Goal: Task Accomplishment & Management: Use online tool/utility

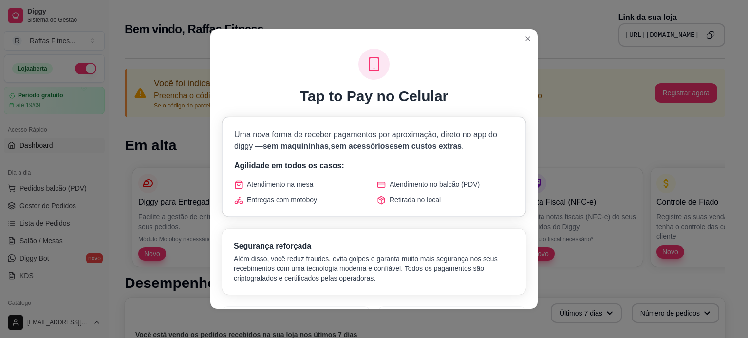
click at [441, 129] on p "Uma nova forma de receber pagamentos por aproximação, direto no app do diggy — …" at bounding box center [373, 140] width 279 height 23
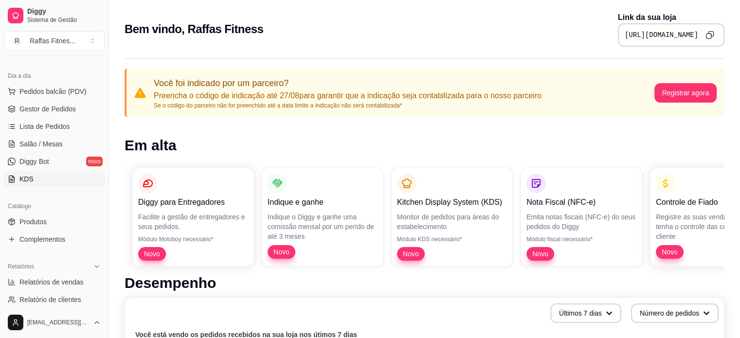
scroll to position [97, 0]
click at [45, 221] on span "Produtos" at bounding box center [32, 222] width 27 height 10
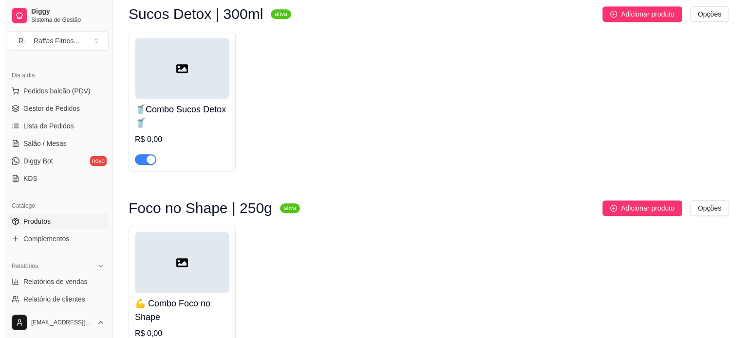
scroll to position [725, 0]
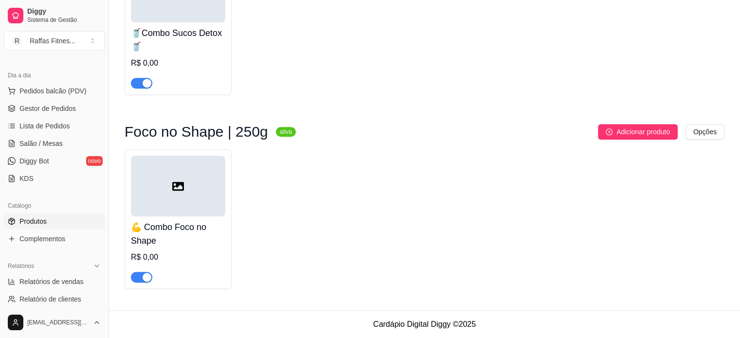
click at [210, 184] on div at bounding box center [178, 186] width 94 height 61
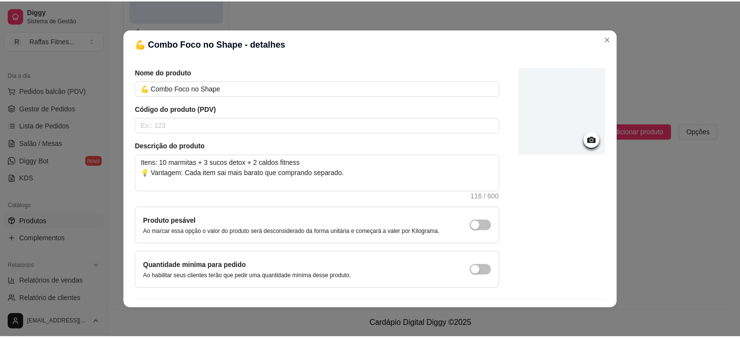
scroll to position [56, 0]
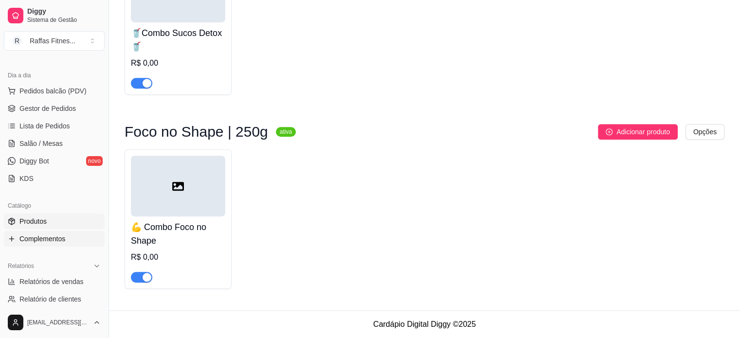
click at [50, 235] on span "Complementos" at bounding box center [42, 239] width 46 height 10
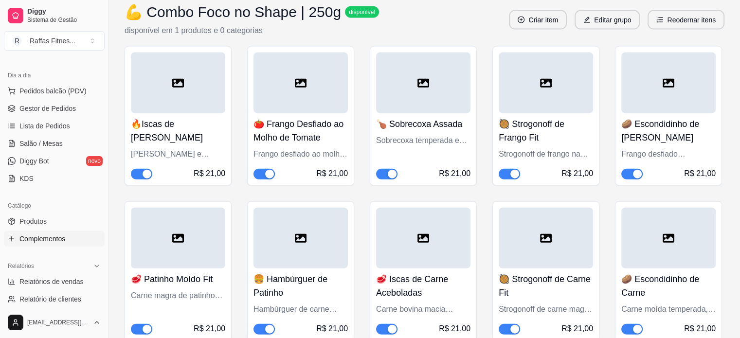
scroll to position [2162, 0]
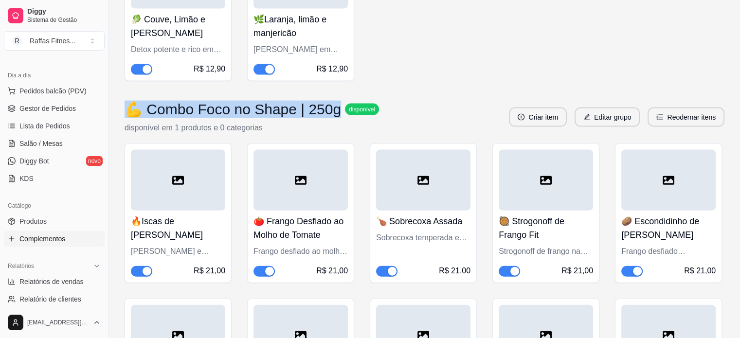
drag, startPoint x: 129, startPoint y: 133, endPoint x: 328, endPoint y: 143, distance: 199.8
click at [328, 118] on h3 "💪 Combo Foco no Shape | 250g" at bounding box center [233, 110] width 217 height 18
copy h3 "💪 Combo Foco no Shape | 250g"
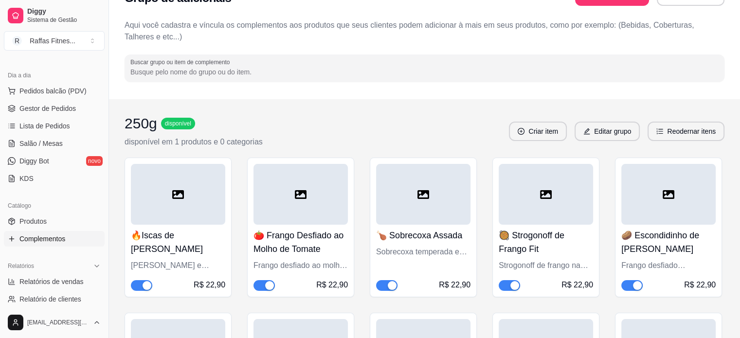
scroll to position [0, 0]
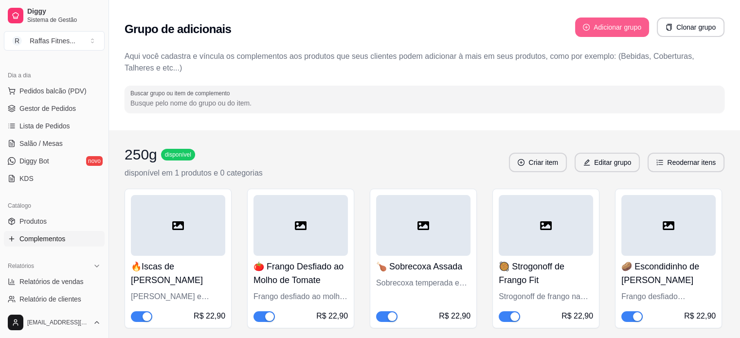
click at [592, 25] on button "Adicionar grupo" at bounding box center [612, 27] width 74 height 19
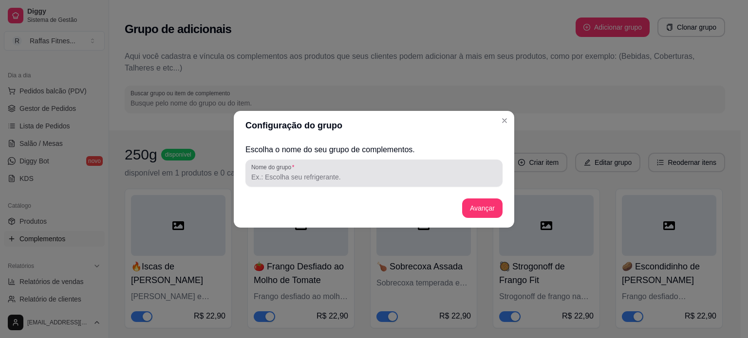
click at [329, 183] on div at bounding box center [373, 173] width 245 height 19
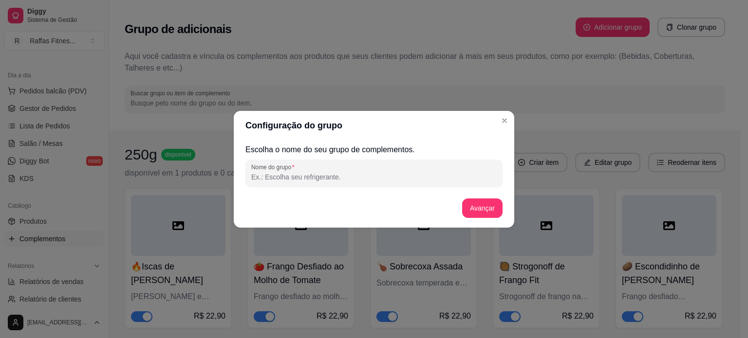
paste input "💪 Combo Foco no Shape | 250g"
click at [342, 175] on input "💪 Combo Foco no Shape | 250g" at bounding box center [373, 177] width 245 height 10
type input "💪 Combo Foco no Shape | 350g"
click at [0, 224] on div "Catálogo Produtos Complementos" at bounding box center [54, 222] width 109 height 56
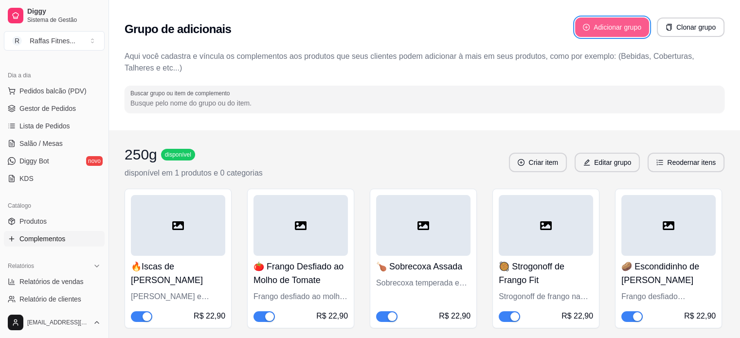
click at [622, 33] on button "Adicionar grupo" at bounding box center [612, 27] width 74 height 19
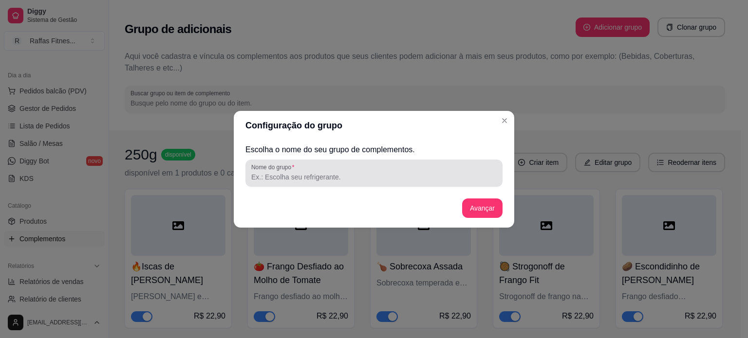
click at [432, 168] on div at bounding box center [373, 173] width 245 height 19
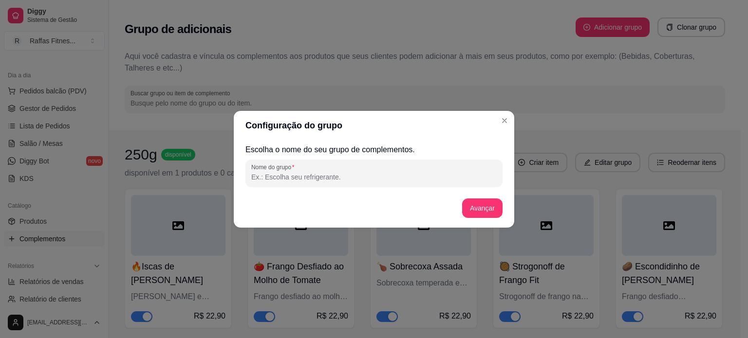
paste input "💪 Combo Foco no Shape | 250g"
click at [337, 177] on input "💪 Combo Foco no Shape | 250g" at bounding box center [373, 177] width 245 height 10
type input "💪 Combo Foco no Shape | 350g"
click at [471, 216] on button "Avançar" at bounding box center [482, 208] width 40 height 19
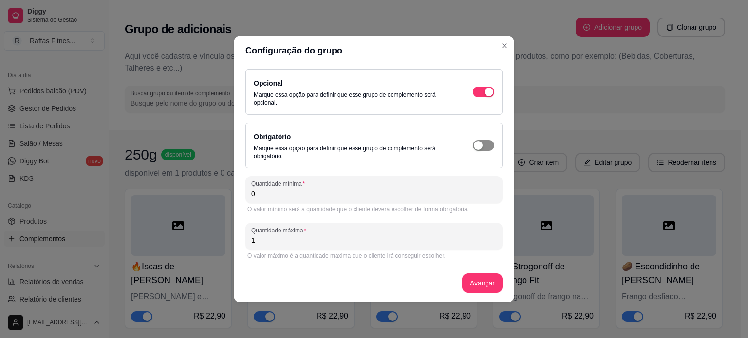
click at [485, 148] on span "button" at bounding box center [483, 145] width 21 height 11
click at [485, 148] on div "button" at bounding box center [488, 145] width 9 height 9
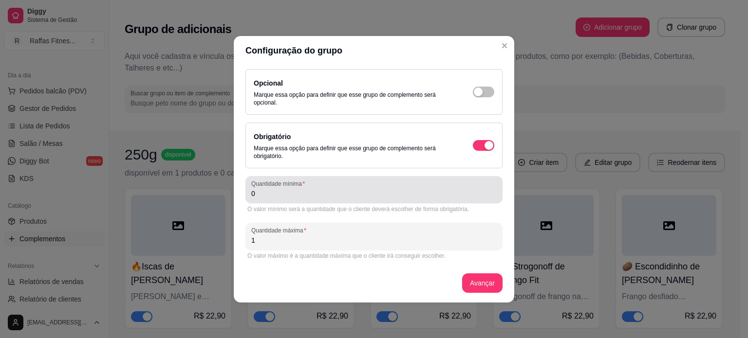
click at [375, 198] on div "0" at bounding box center [373, 189] width 245 height 19
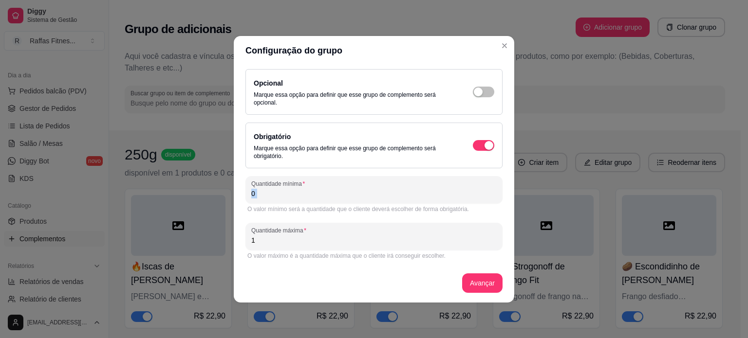
click at [375, 198] on div "0" at bounding box center [373, 189] width 245 height 19
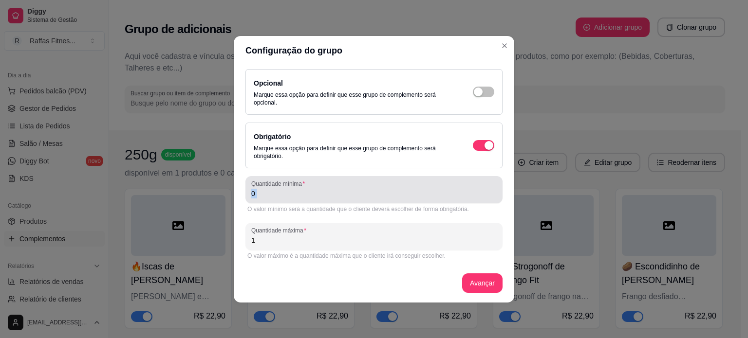
click at [375, 198] on div "0" at bounding box center [373, 189] width 245 height 19
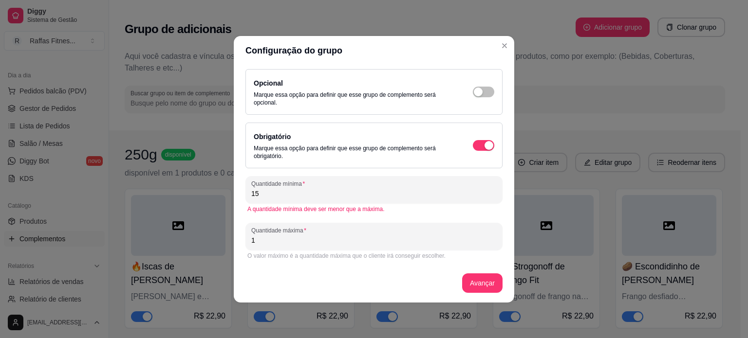
type input "15"
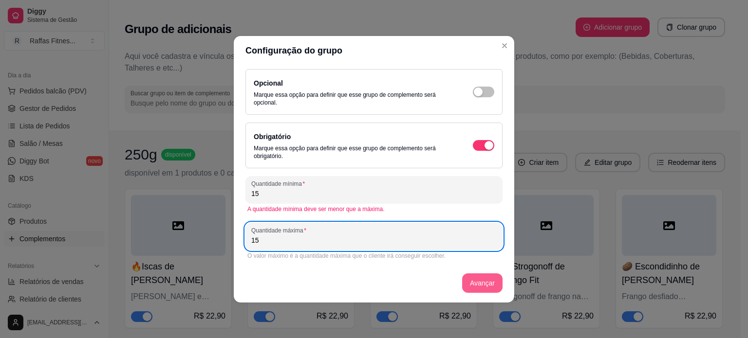
type input "15"
click at [471, 284] on button "Avançar" at bounding box center [482, 283] width 40 height 19
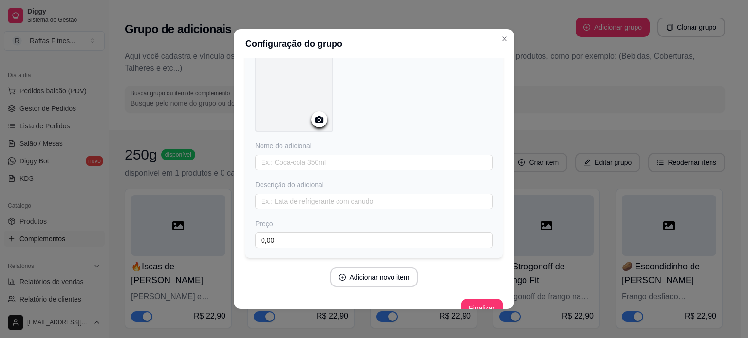
scroll to position [69, 0]
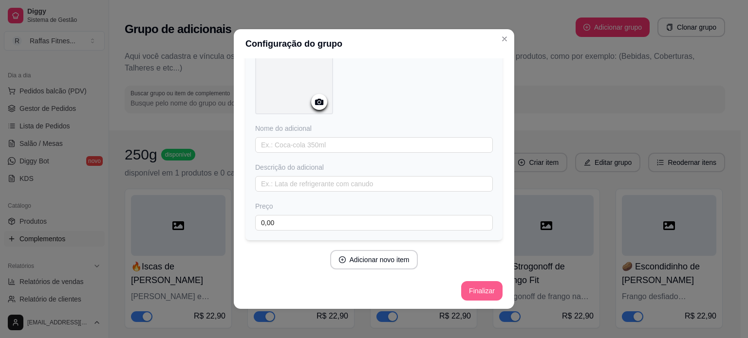
click at [468, 292] on button "Finalizar" at bounding box center [481, 290] width 41 height 19
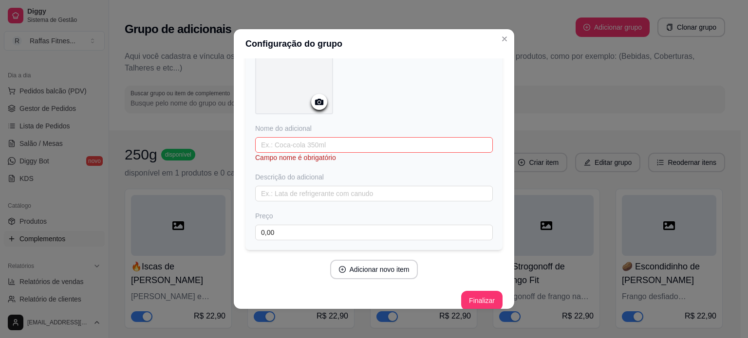
scroll to position [0, 0]
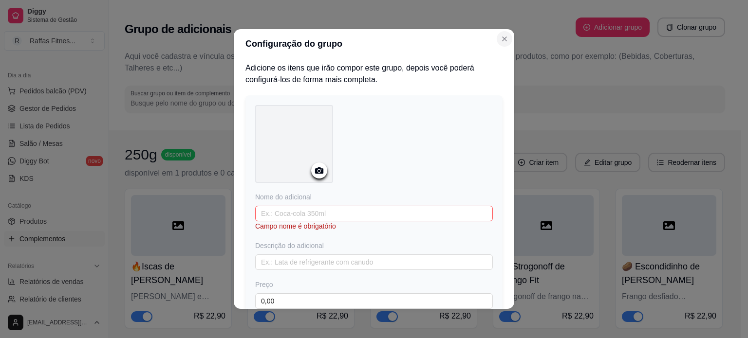
click at [500, 38] on icon "Close" at bounding box center [504, 39] width 8 height 8
click at [497, 38] on button "Close" at bounding box center [505, 39] width 16 height 16
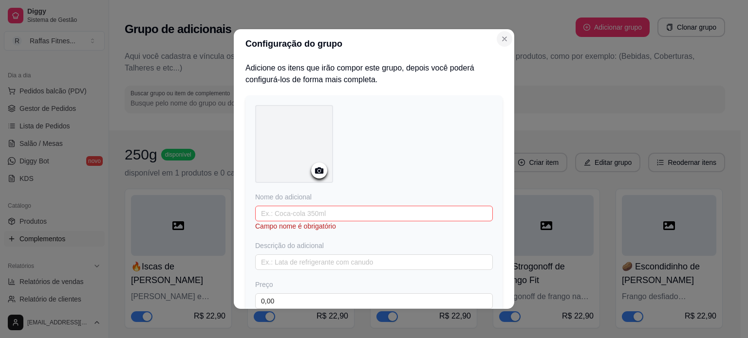
click at [497, 38] on button "Close" at bounding box center [505, 39] width 16 height 16
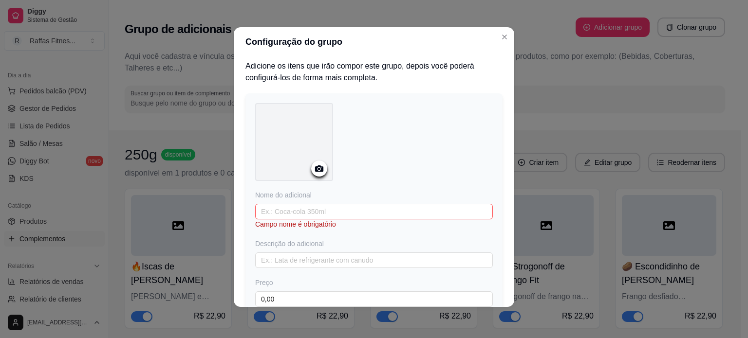
click at [613, 146] on div "Configuração do grupo Adicione os itens que irão compor este grupo, depois você…" at bounding box center [374, 169] width 748 height 338
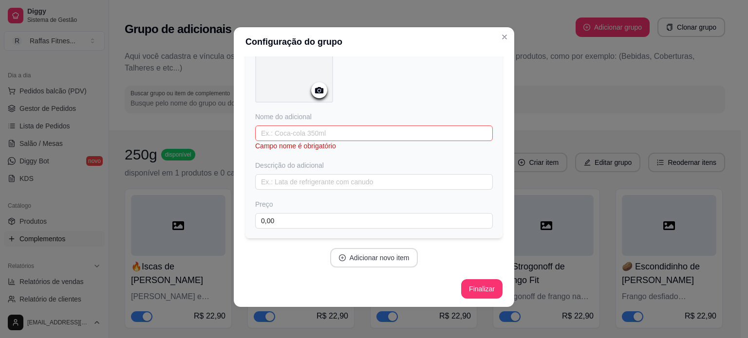
click at [368, 254] on button "Adicionar novo item" at bounding box center [374, 257] width 88 height 19
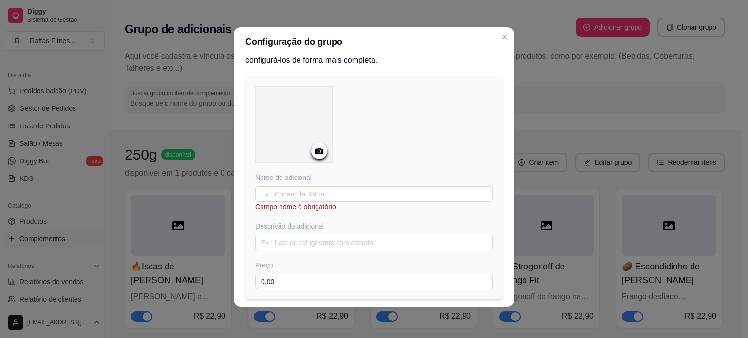
scroll to position [0, 0]
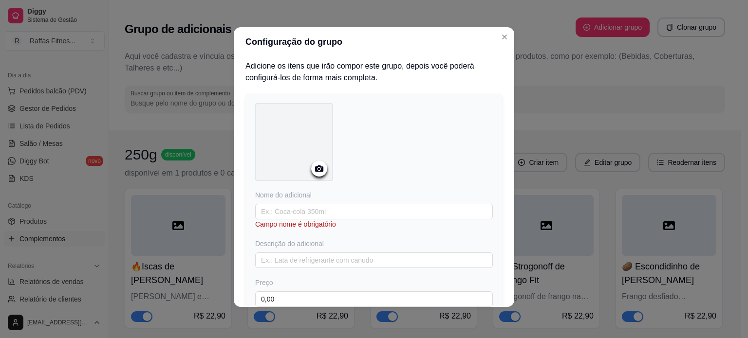
click at [492, 77] on div "Adicione os itens que irão compor este grupo, depois você poderá configurá-los …" at bounding box center [374, 181] width 280 height 251
click at [194, 145] on div "Configuração do grupo Adicione os itens que irão compor este grupo, depois você…" at bounding box center [374, 169] width 748 height 338
click at [506, 38] on button "Close" at bounding box center [505, 37] width 16 height 16
